Goal: Transaction & Acquisition: Purchase product/service

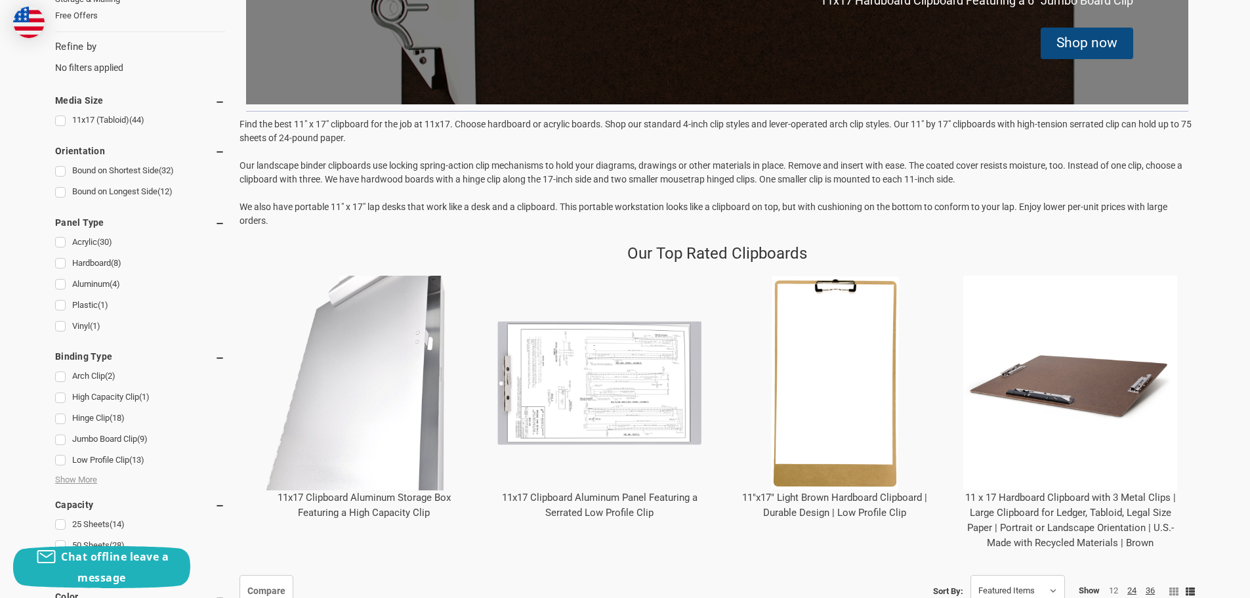
scroll to position [459, 0]
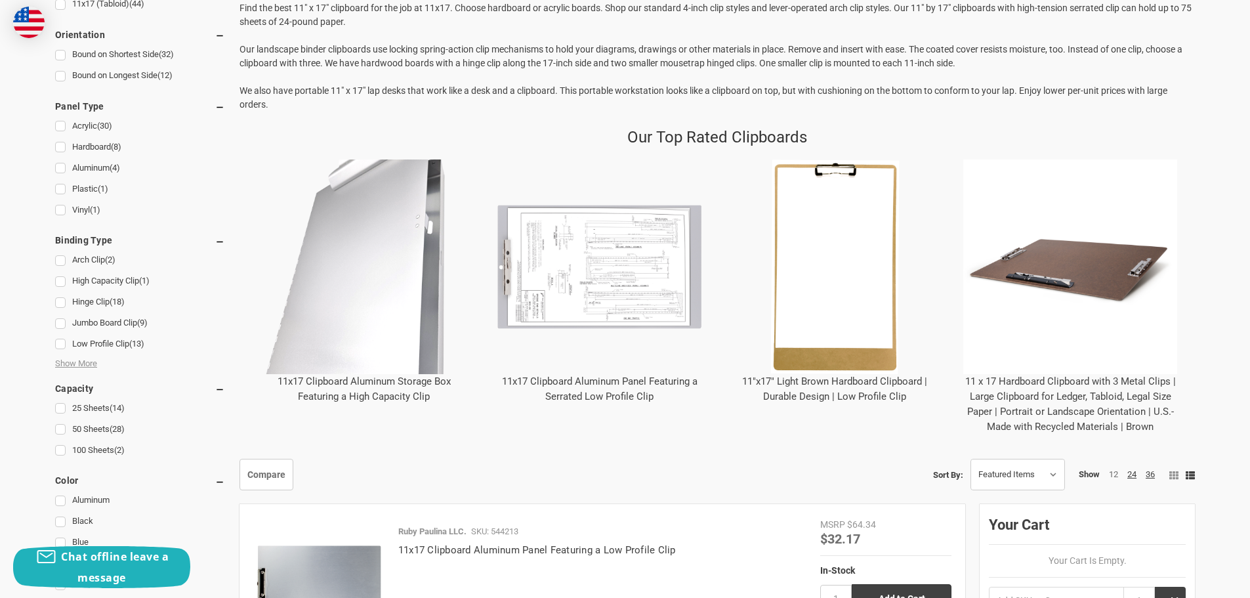
click at [352, 302] on img "11x17 Clipboard Aluminum Storage Box Featuring a High Capacity Clip" at bounding box center [364, 266] width 215 height 215
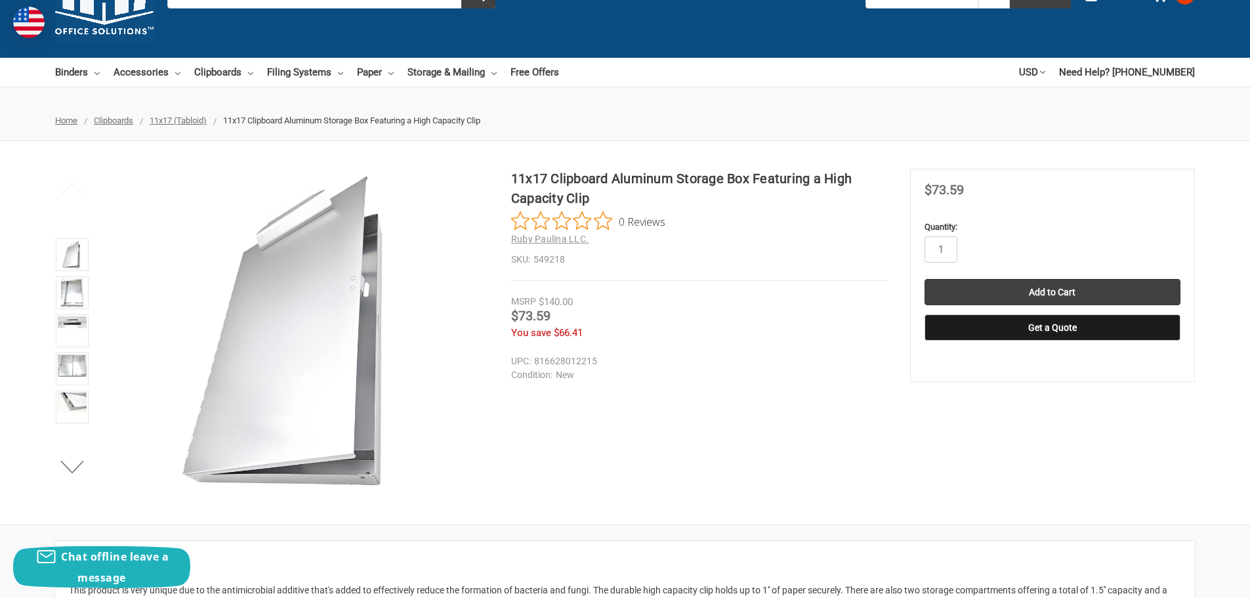
scroll to position [66, 0]
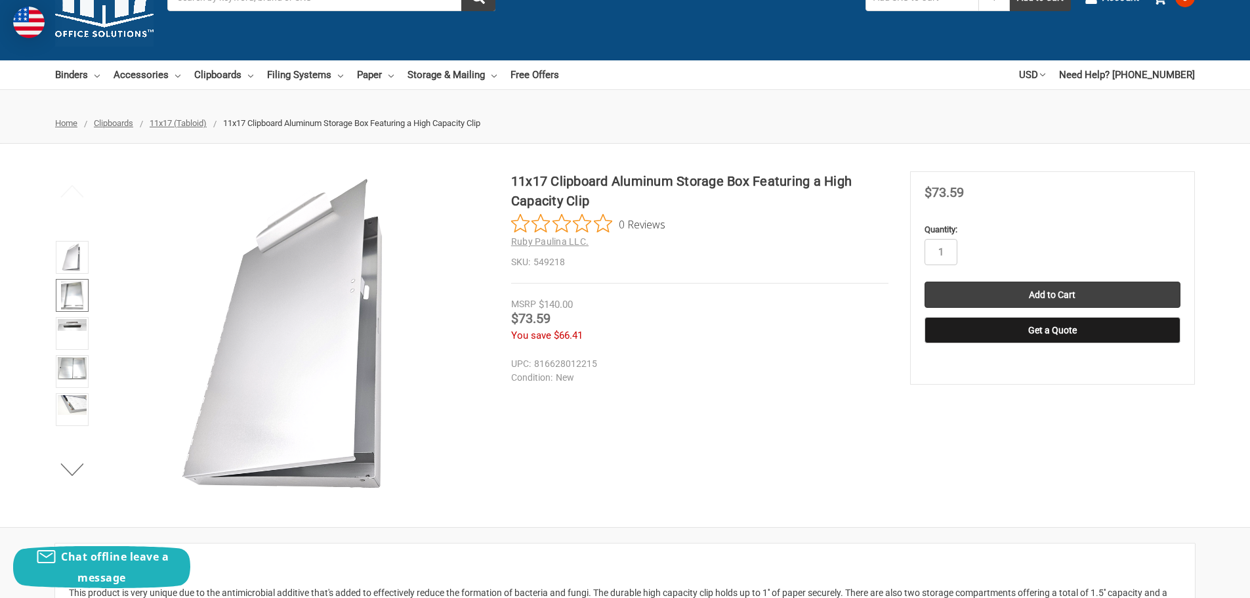
click at [75, 289] on img at bounding box center [72, 295] width 22 height 29
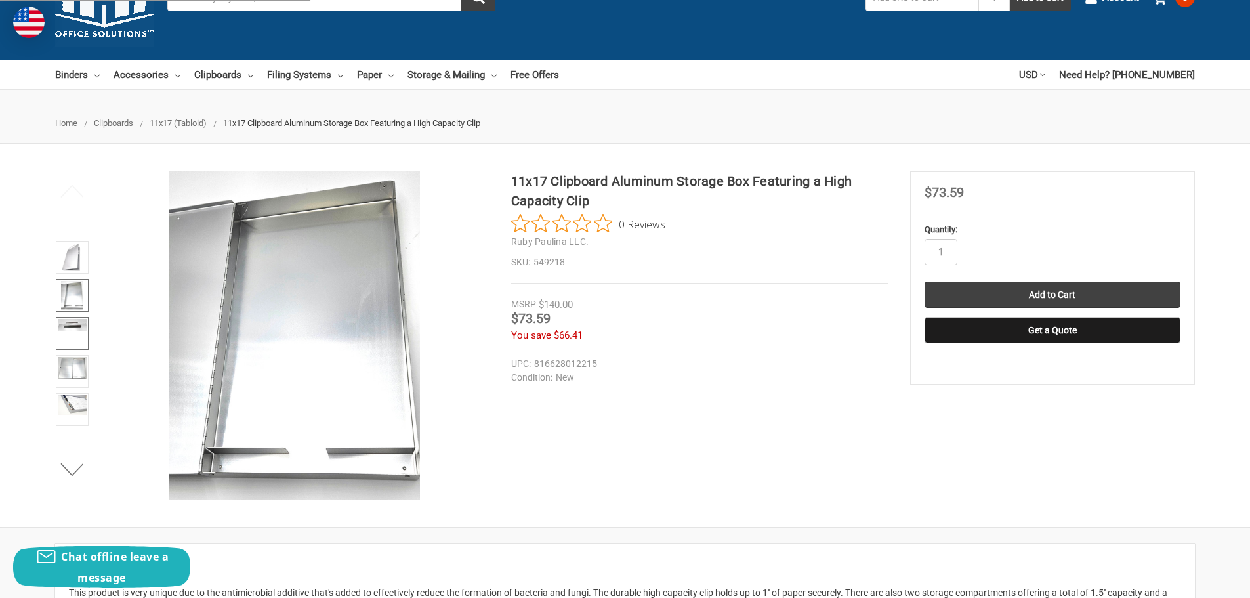
click at [77, 335] on link at bounding box center [72, 333] width 33 height 33
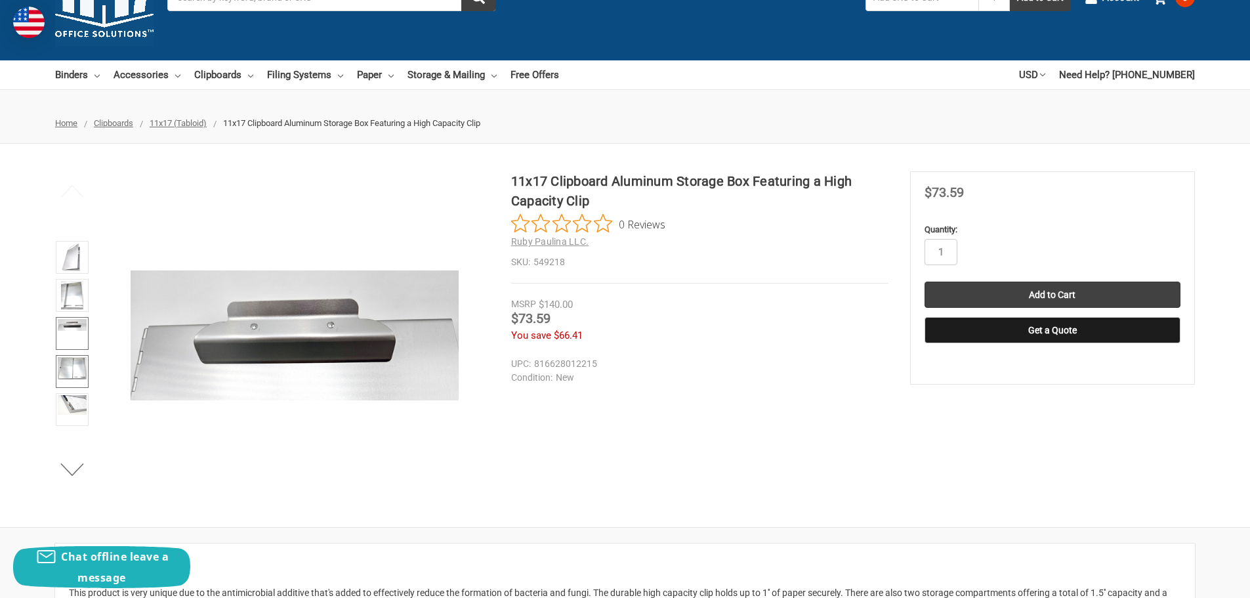
click at [75, 363] on img at bounding box center [72, 368] width 29 height 22
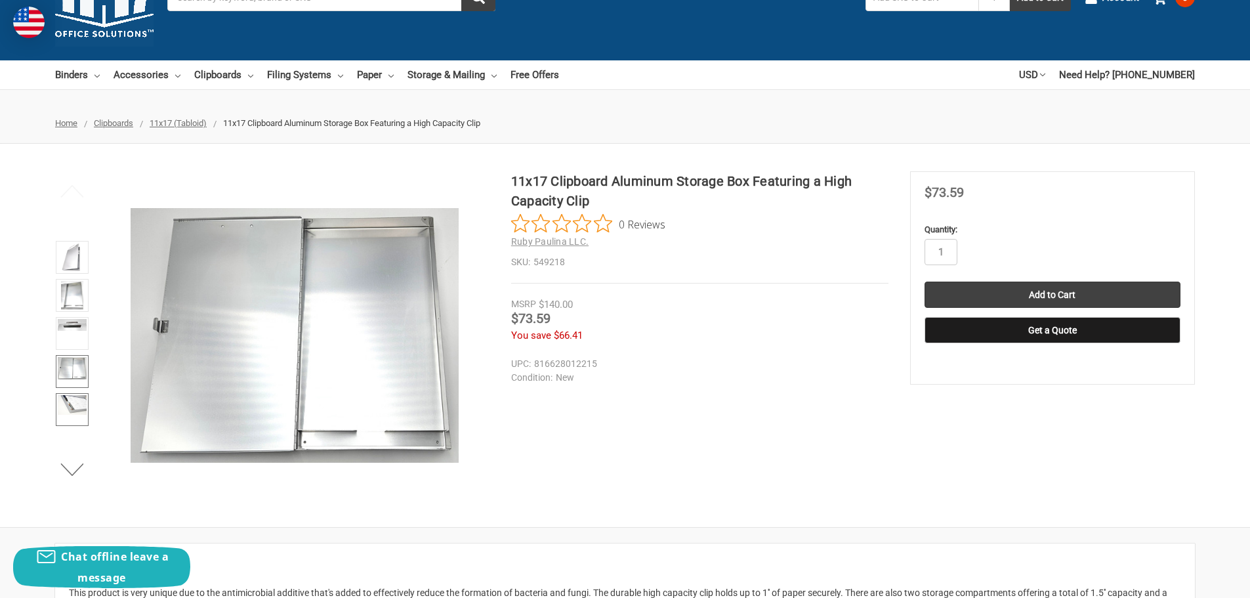
click at [67, 407] on img at bounding box center [72, 405] width 29 height 20
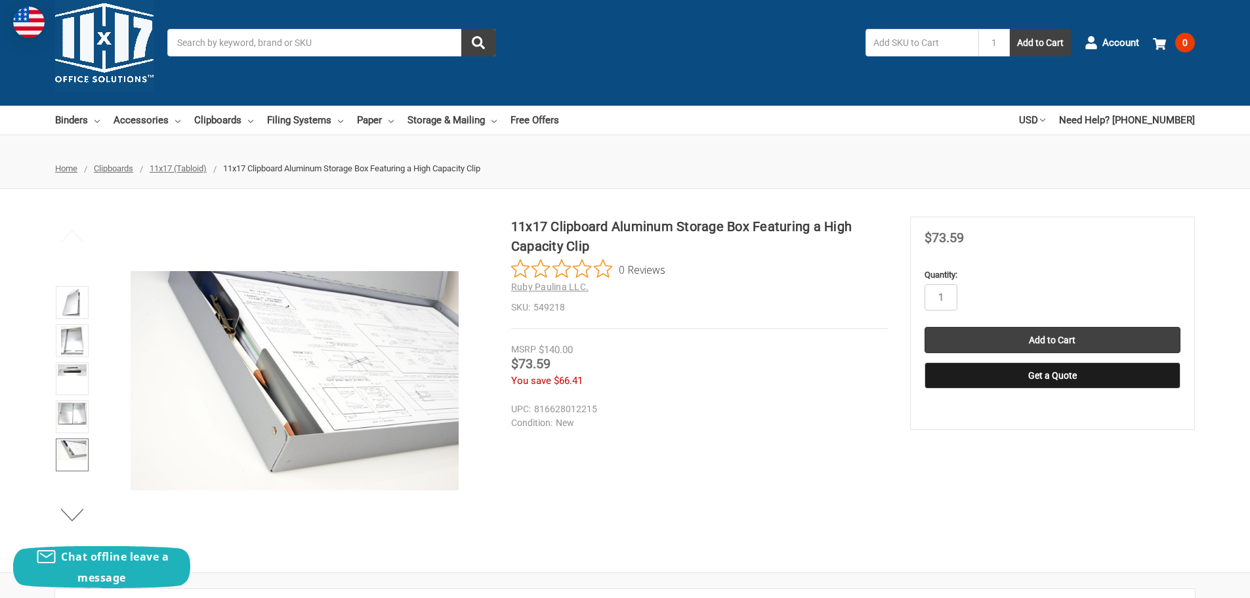
scroll to position [0, 0]
